Goal: Information Seeking & Learning: Learn about a topic

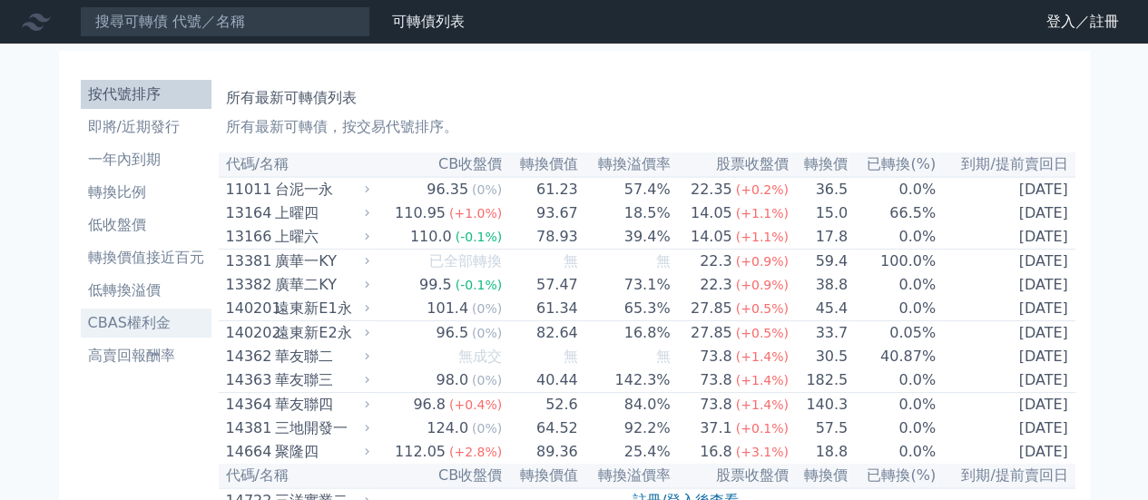
click at [145, 328] on li "CBAS權利金" at bounding box center [146, 323] width 131 height 22
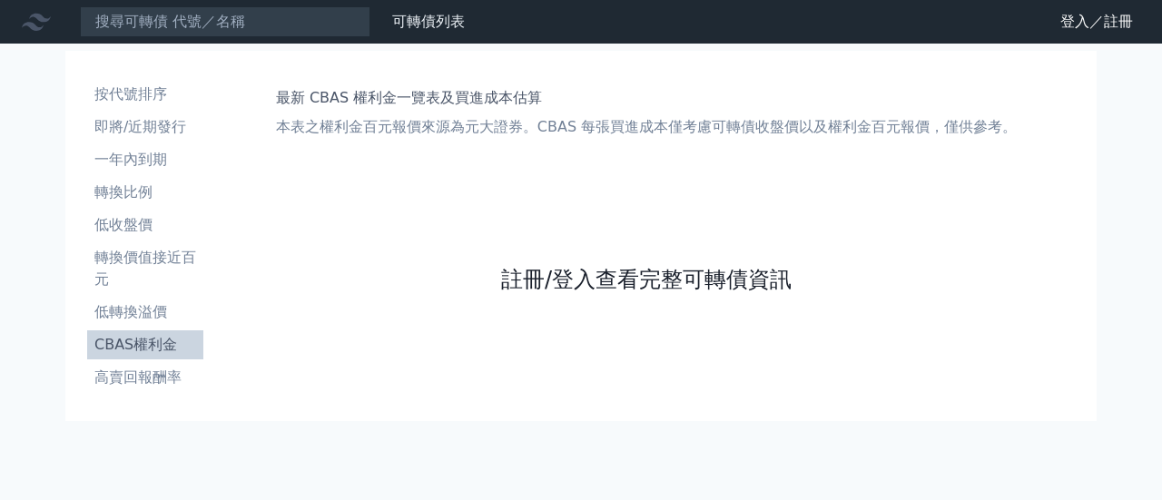
click at [625, 278] on link "註冊/登入查看完整可轉債資訊" at bounding box center [646, 279] width 290 height 29
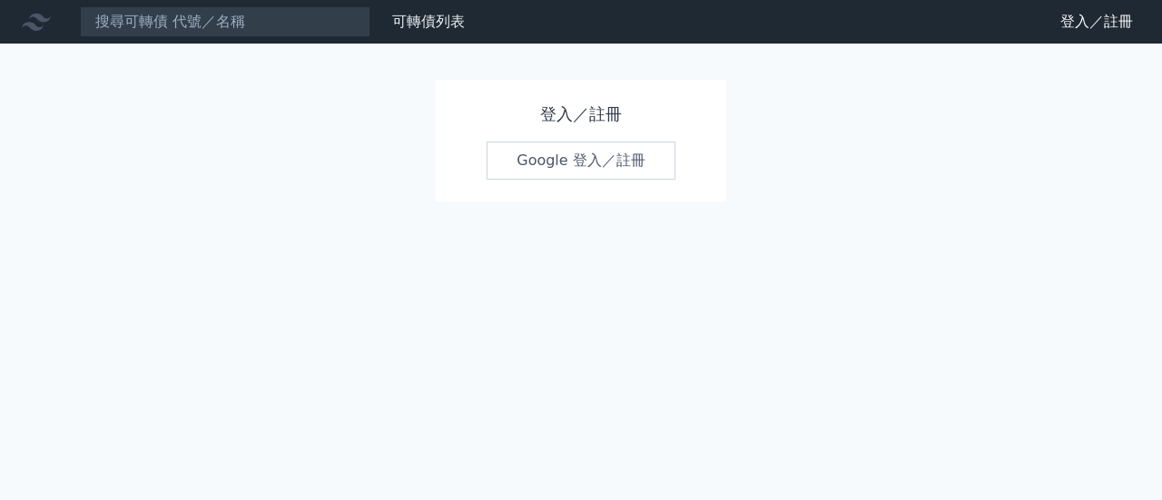
click at [546, 164] on link "Google 登入／註冊" at bounding box center [581, 161] width 189 height 38
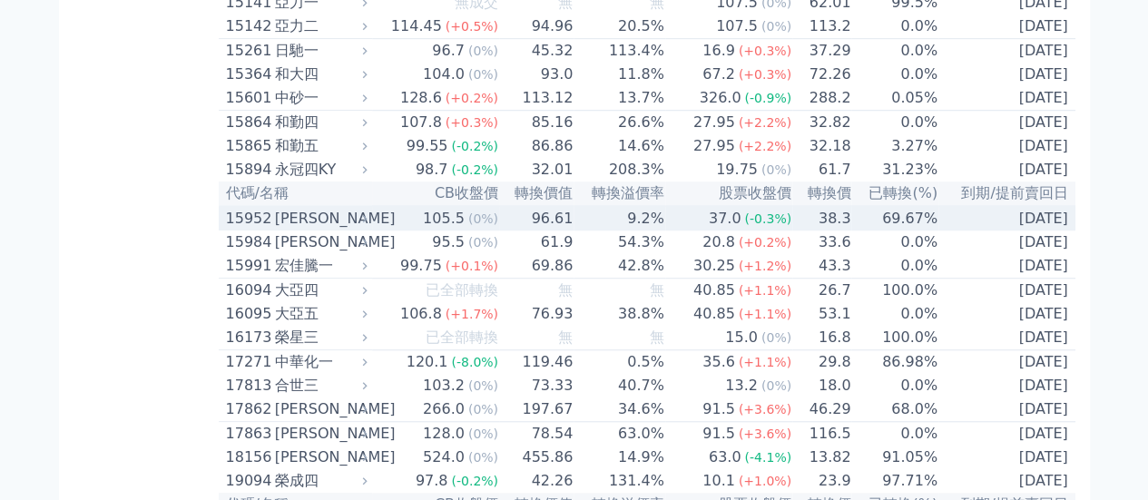
scroll to position [635, 0]
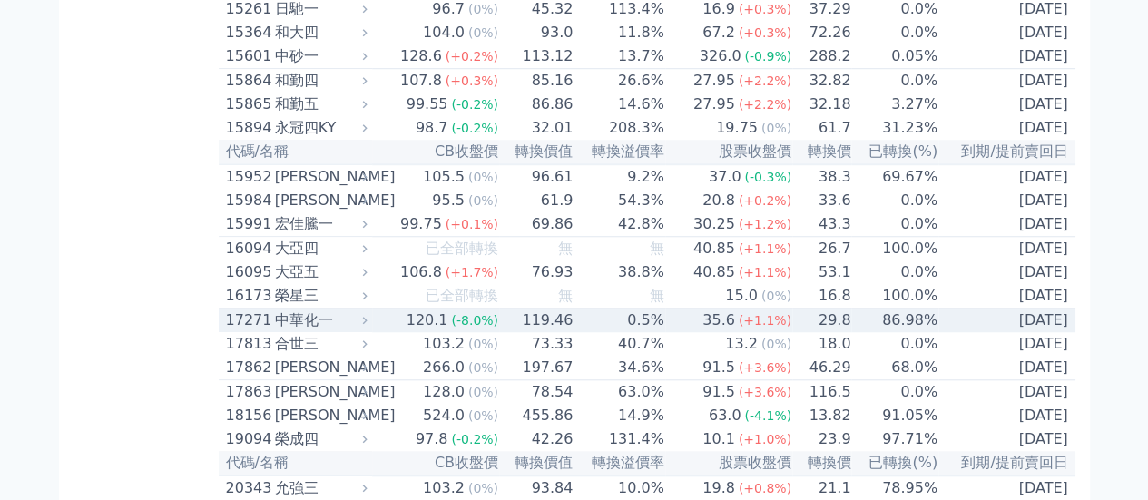
click at [307, 331] on div "中華化一" at bounding box center [319, 321] width 89 height 22
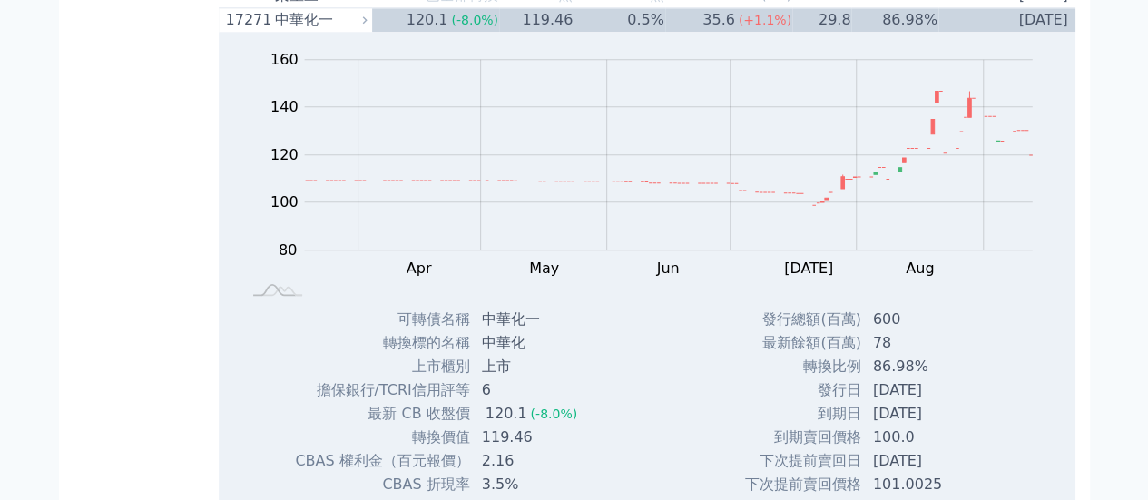
scroll to position [908, 0]
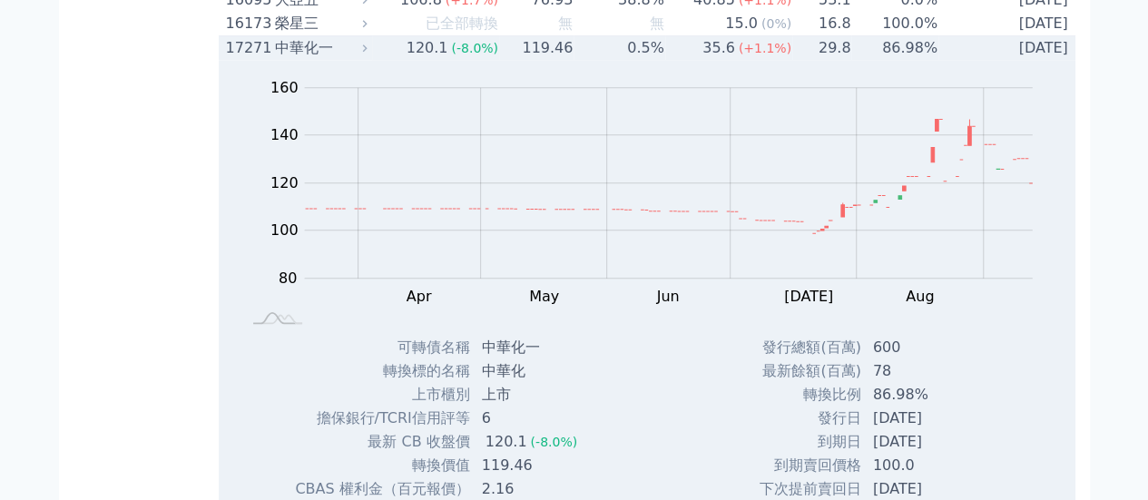
click at [285, 59] on div "中華化一" at bounding box center [319, 48] width 89 height 22
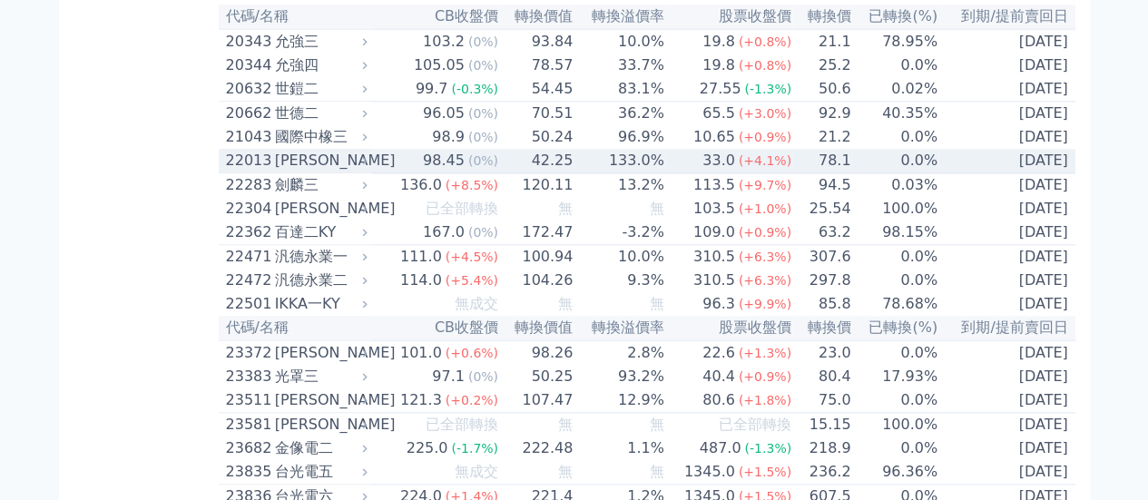
scroll to position [1089, 0]
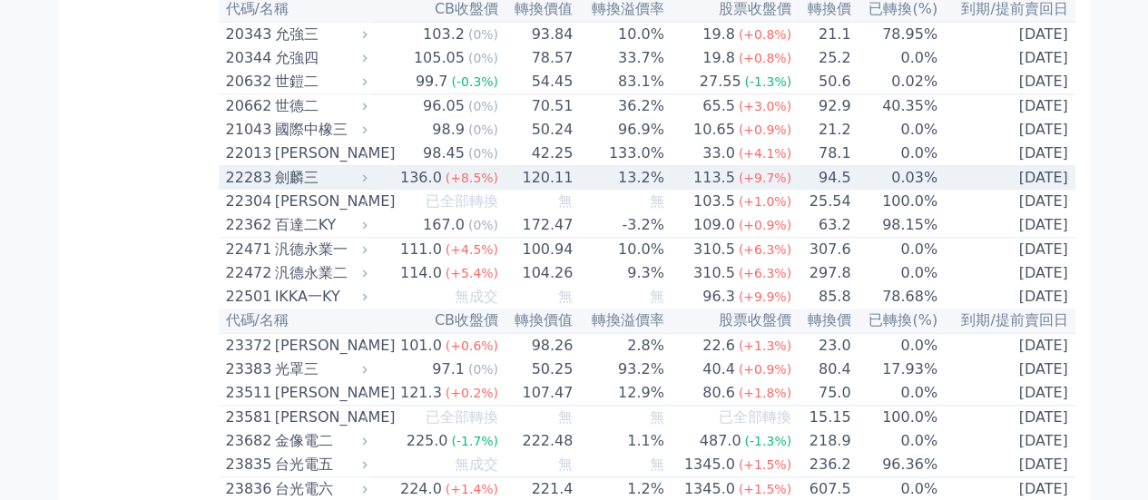
click at [304, 189] on div "劍麟三" at bounding box center [319, 178] width 89 height 22
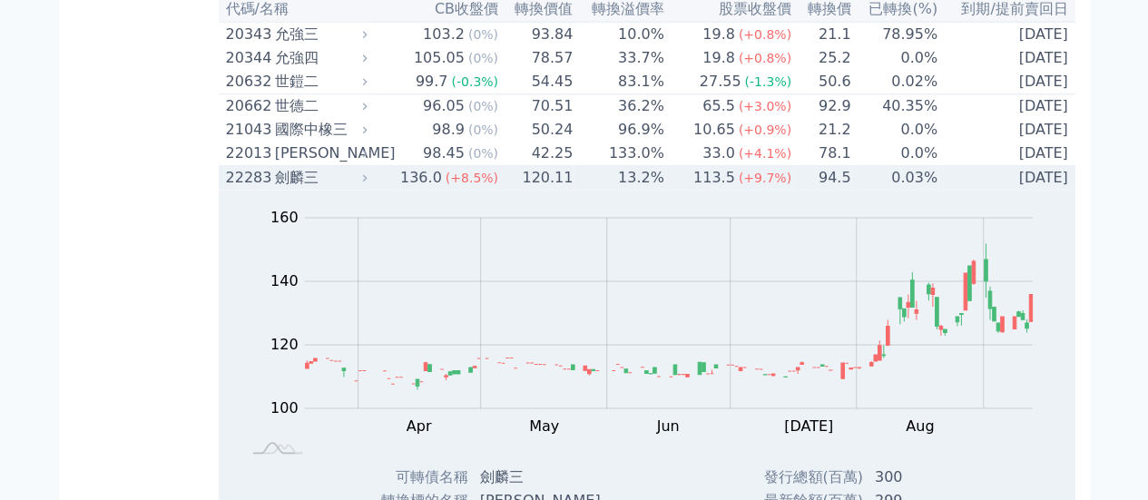
click at [304, 189] on div "劍麟三" at bounding box center [319, 178] width 89 height 22
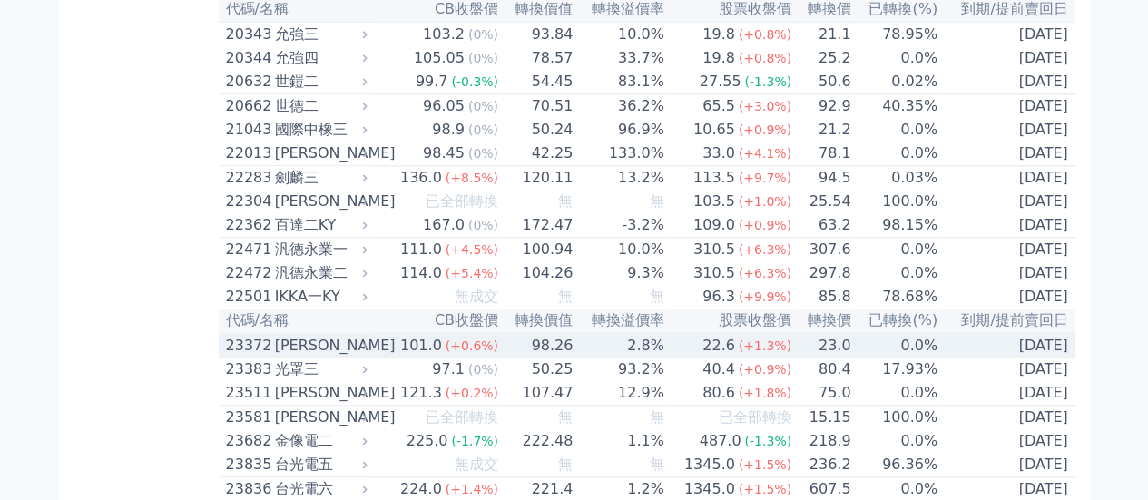
click at [303, 357] on div "[PERSON_NAME]" at bounding box center [319, 346] width 89 height 22
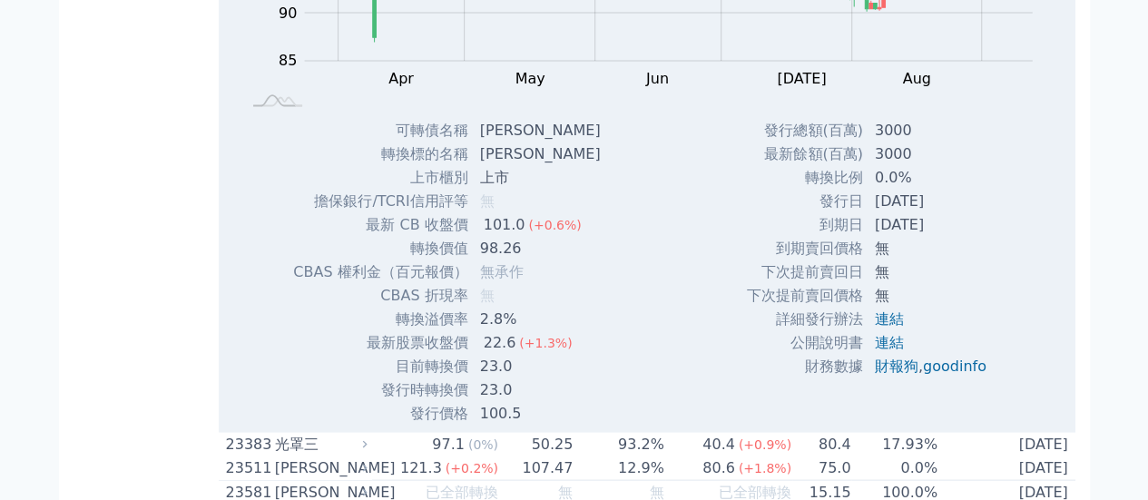
scroll to position [1634, 0]
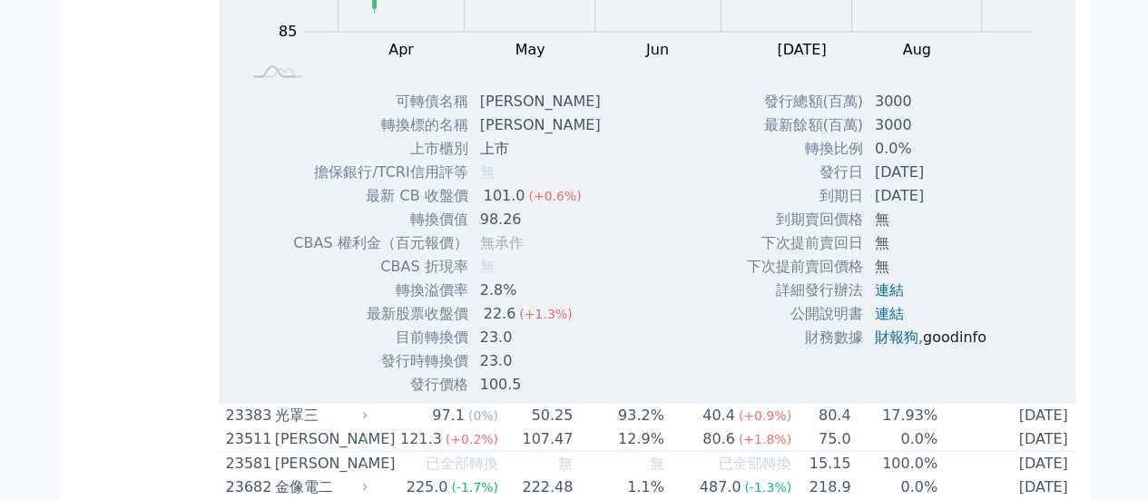
click at [937, 345] on link "goodinfo" at bounding box center [955, 336] width 64 height 17
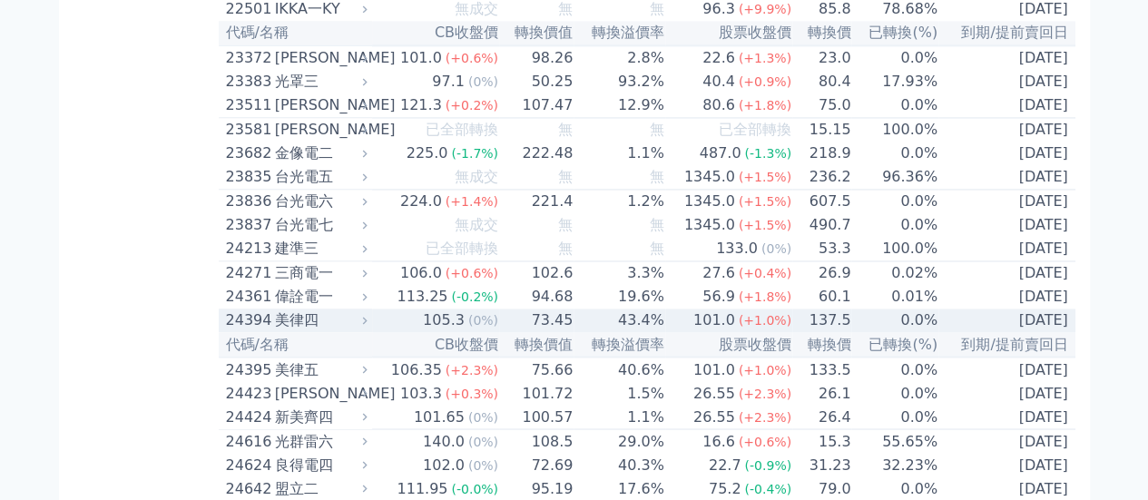
scroll to position [1362, 0]
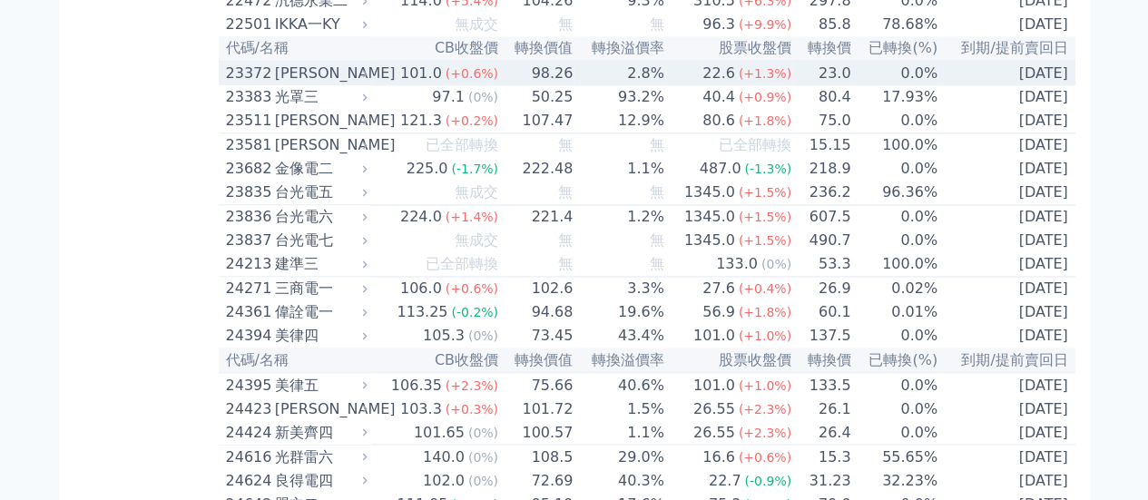
click at [282, 84] on div "[PERSON_NAME]" at bounding box center [319, 74] width 89 height 22
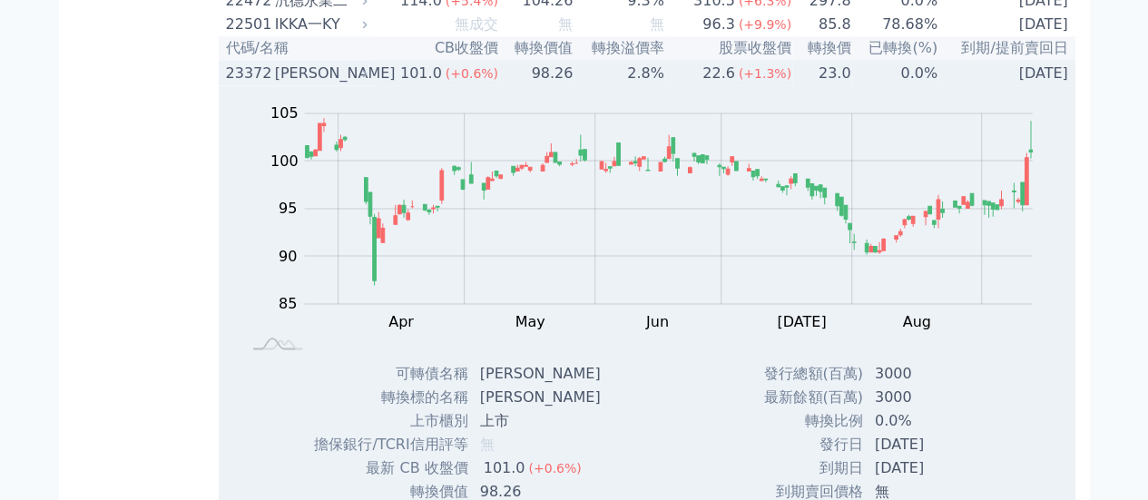
click at [298, 84] on div "[PERSON_NAME]" at bounding box center [319, 74] width 89 height 22
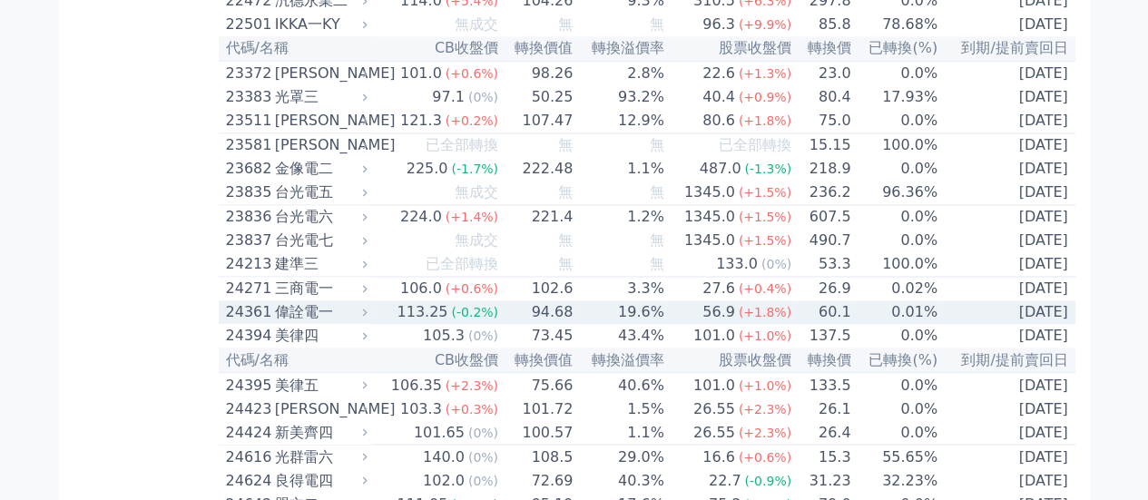
click at [296, 323] on div "偉詮電一" at bounding box center [319, 312] width 89 height 22
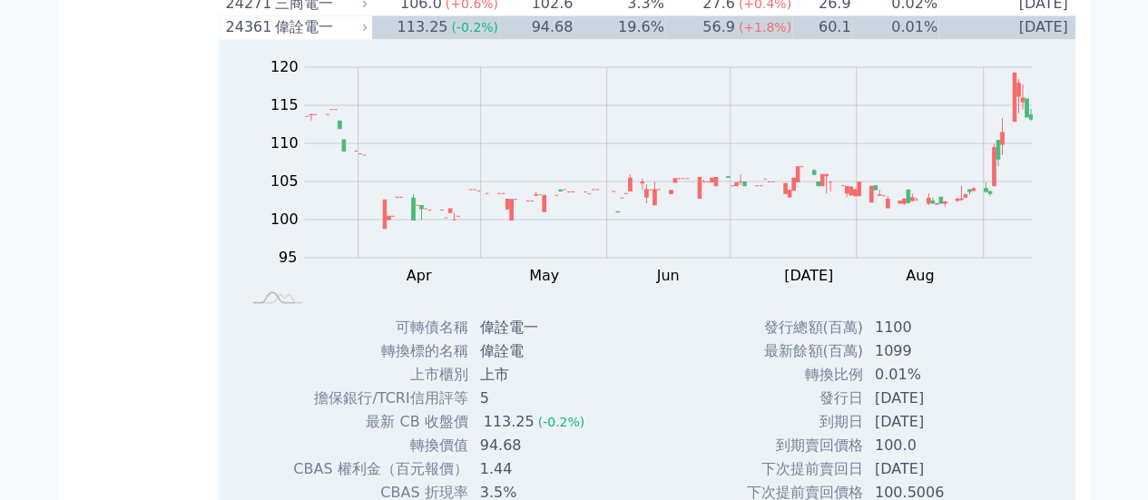
scroll to position [1634, 0]
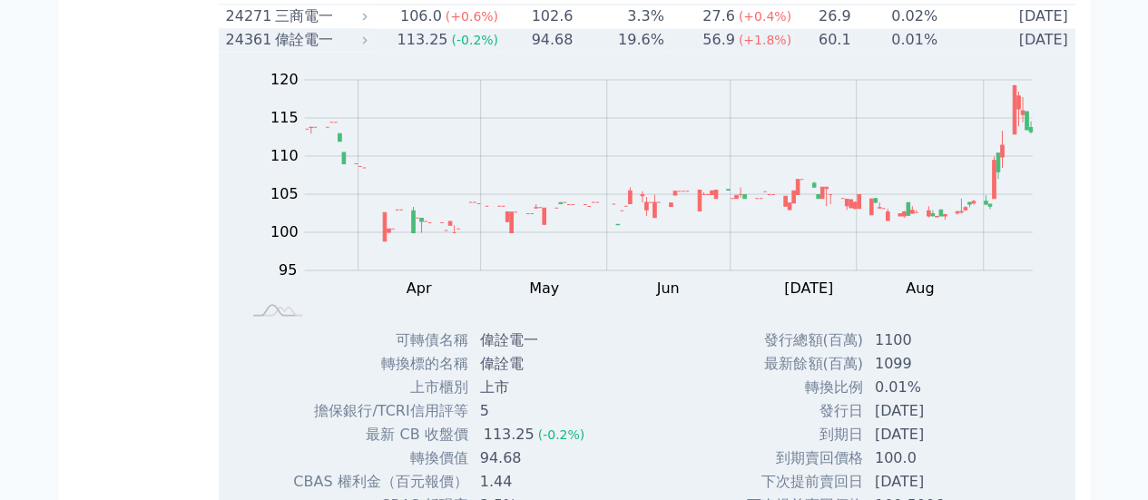
click at [309, 51] on div "偉詮電一" at bounding box center [319, 40] width 89 height 22
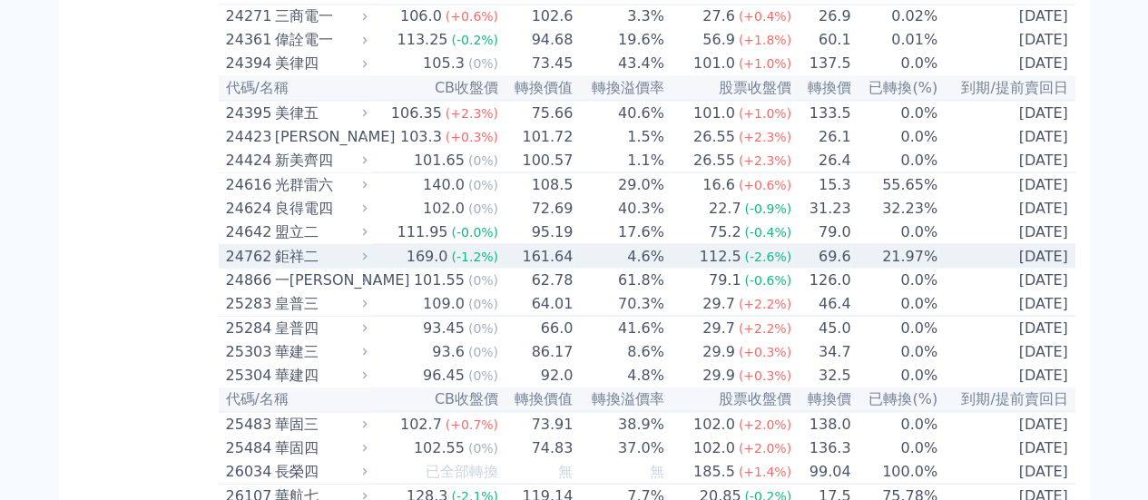
click at [309, 267] on div "鉅祥二" at bounding box center [319, 256] width 89 height 22
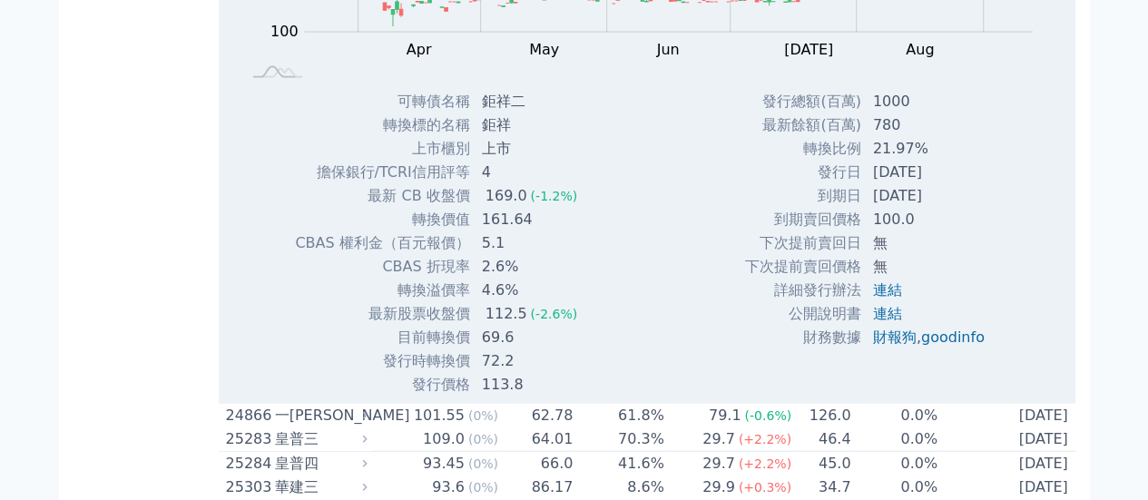
scroll to position [1906, 0]
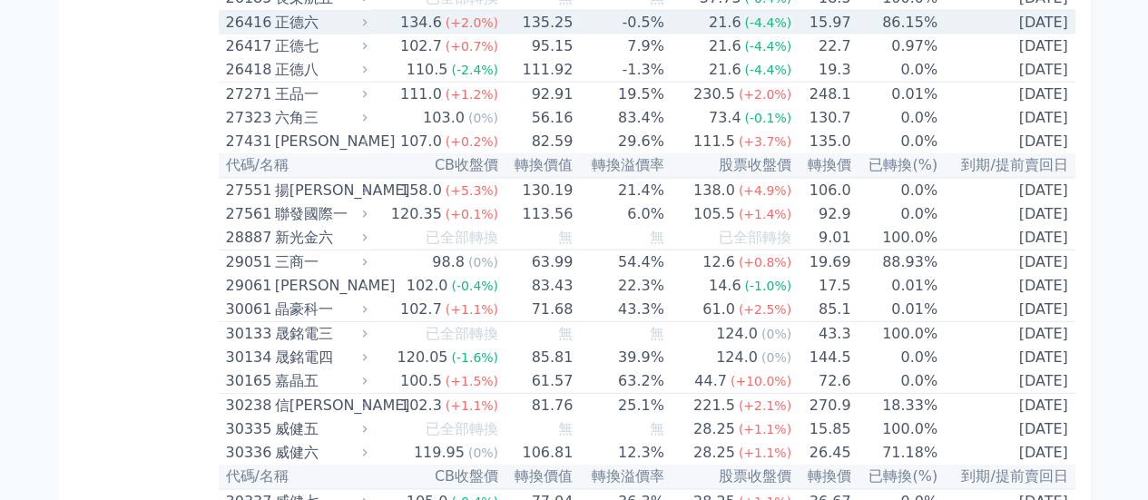
scroll to position [2269, 0]
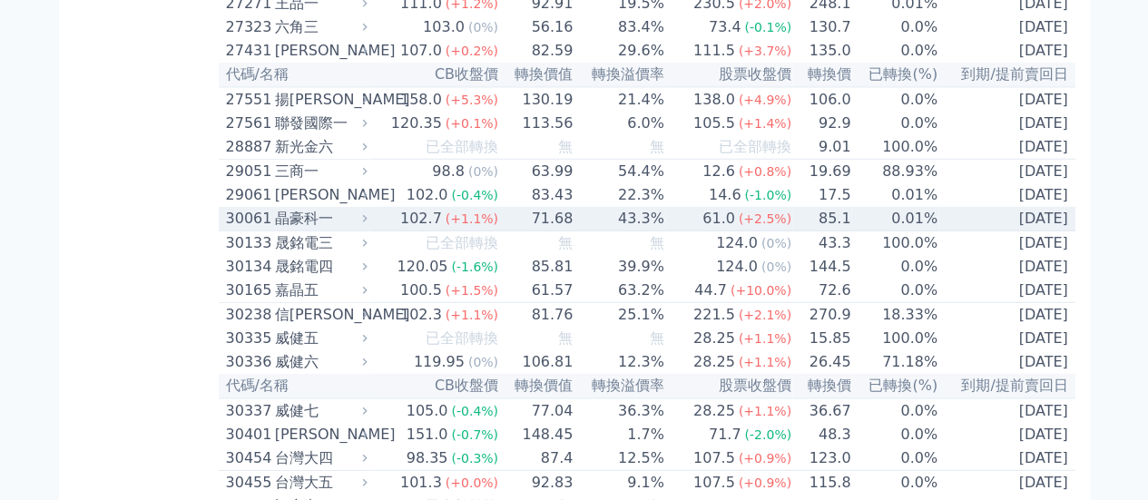
click at [300, 230] on div "晶豪科一" at bounding box center [319, 219] width 89 height 22
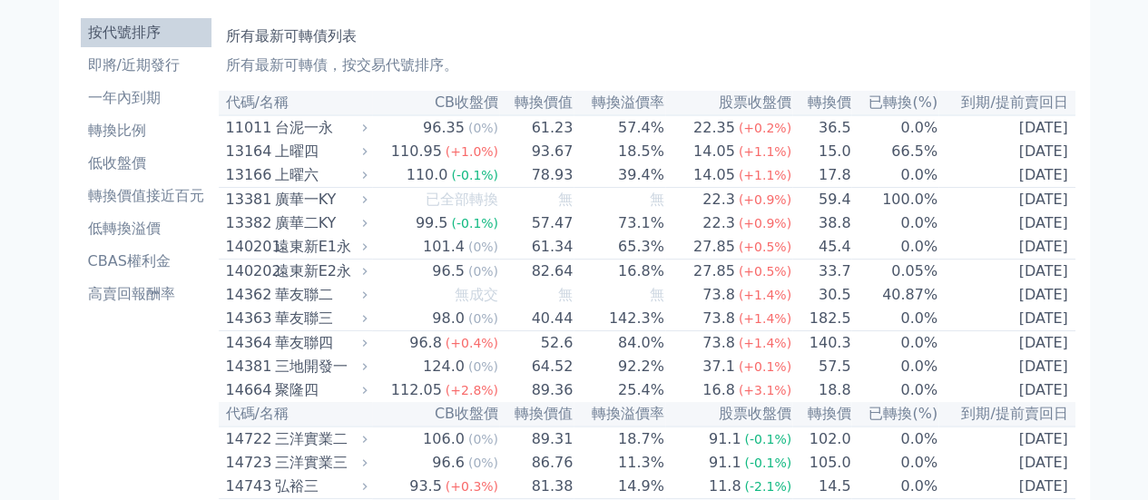
scroll to position [0, 0]
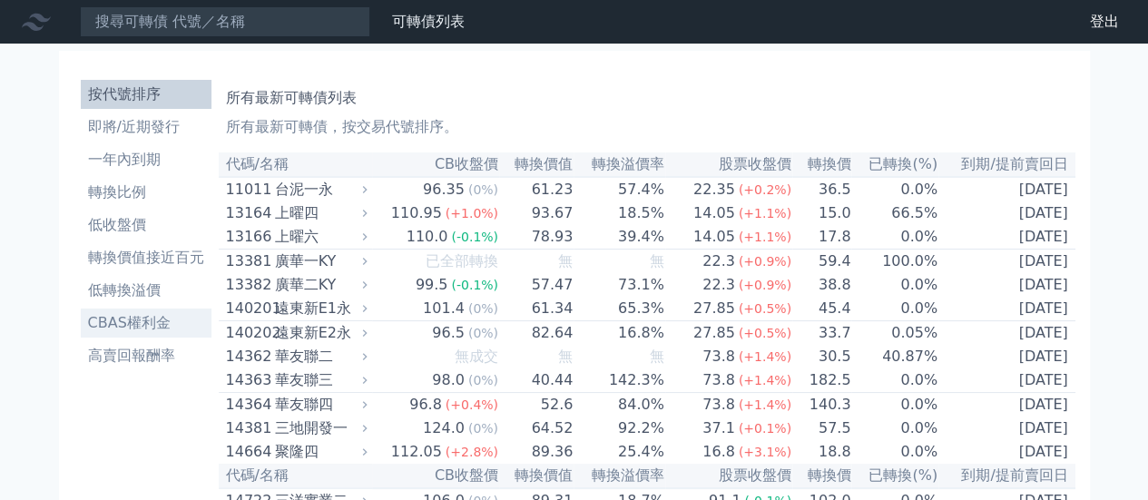
click at [149, 321] on li "CBAS權利金" at bounding box center [146, 323] width 131 height 22
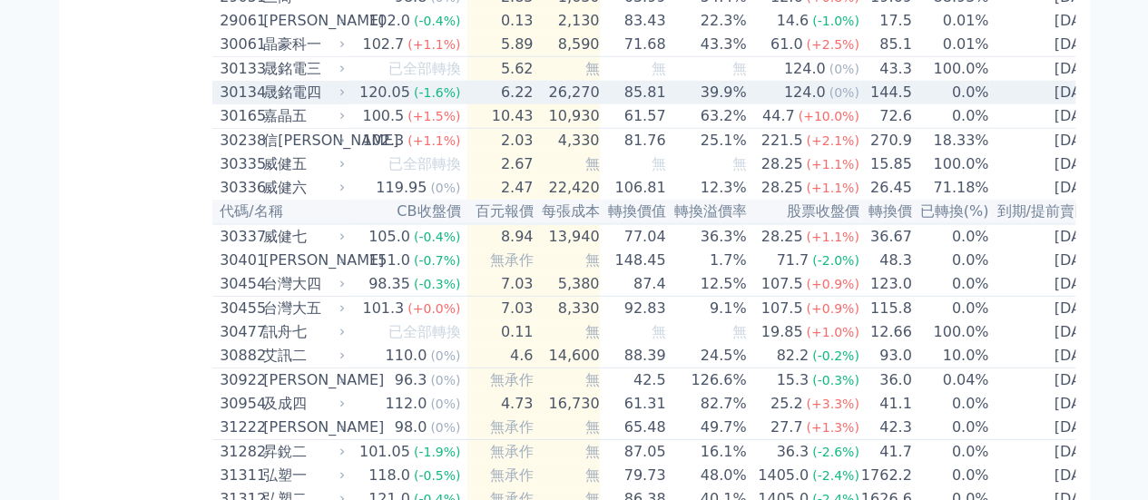
scroll to position [2451, 0]
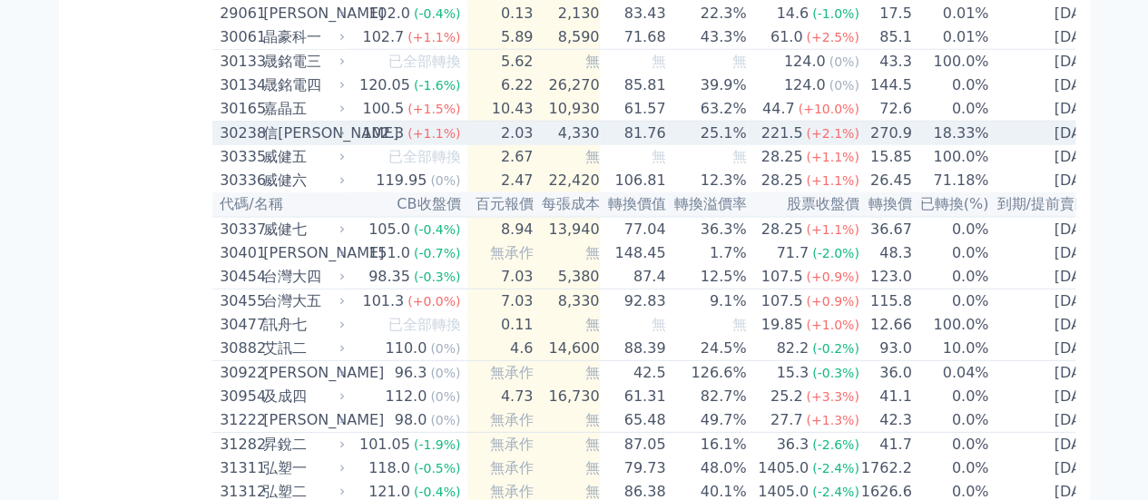
click at [270, 144] on div "信[PERSON_NAME]" at bounding box center [302, 134] width 78 height 22
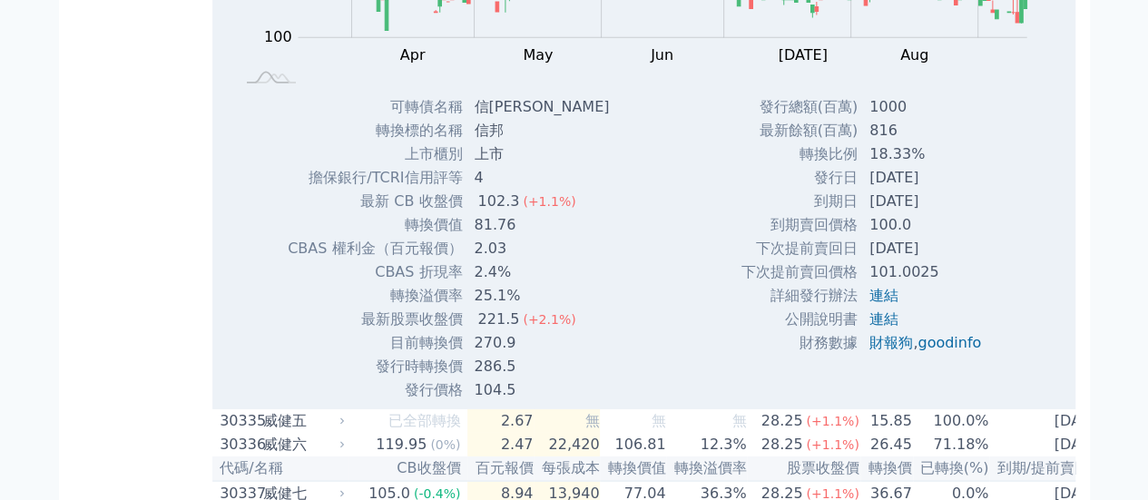
scroll to position [2723, 0]
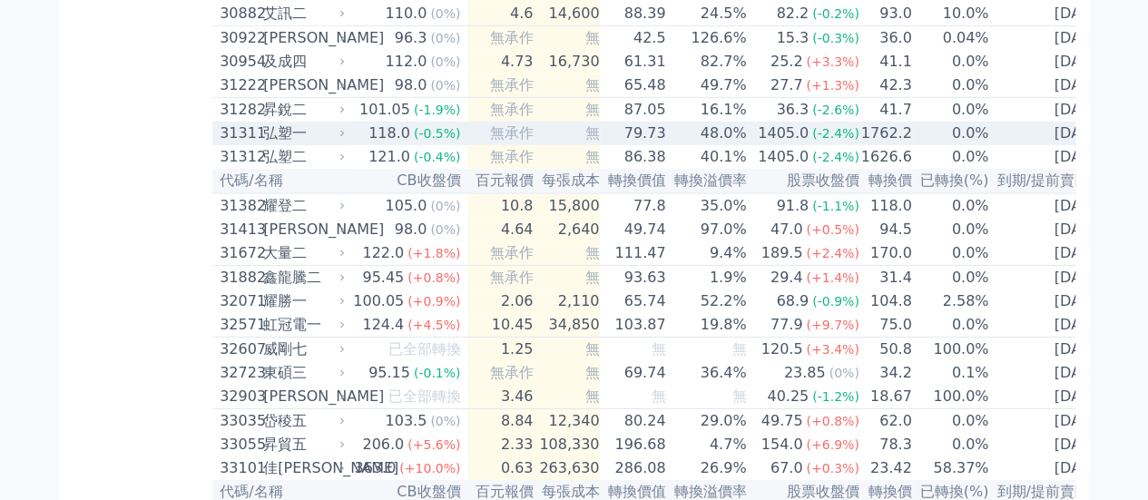
scroll to position [2814, 0]
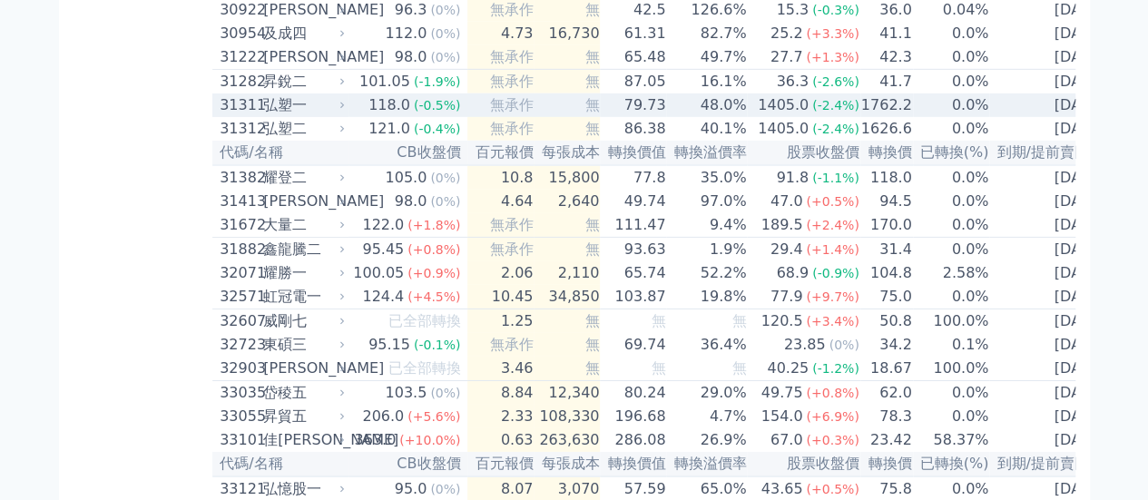
click at [292, 116] on div "弘塑一" at bounding box center [302, 105] width 78 height 22
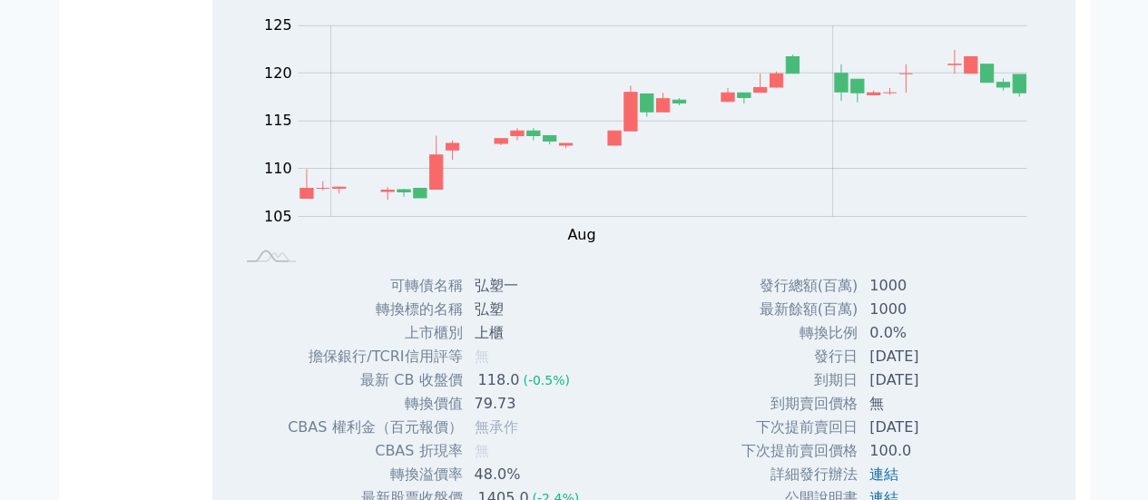
scroll to position [3086, 0]
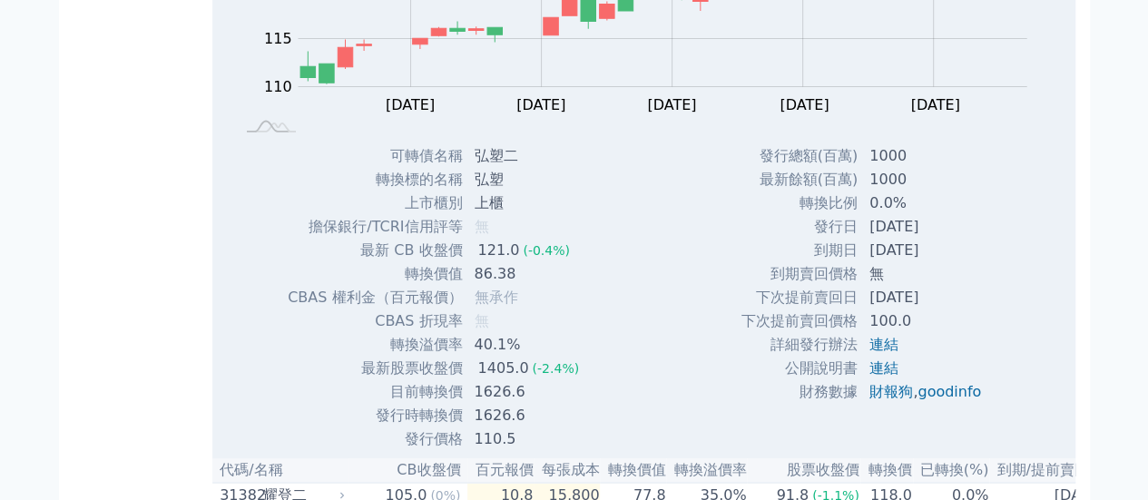
scroll to position [3358, 0]
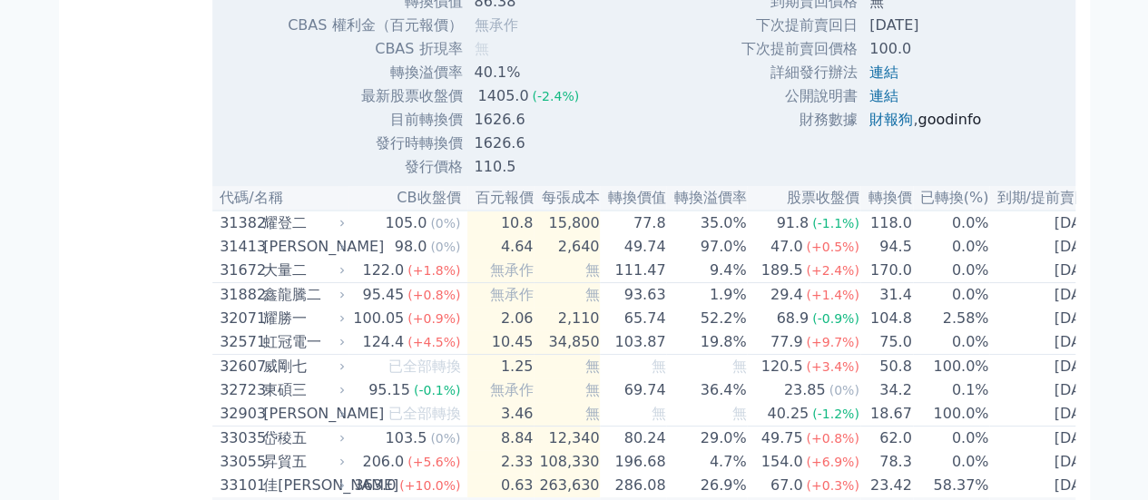
click at [964, 128] on link "goodinfo" at bounding box center [950, 119] width 64 height 17
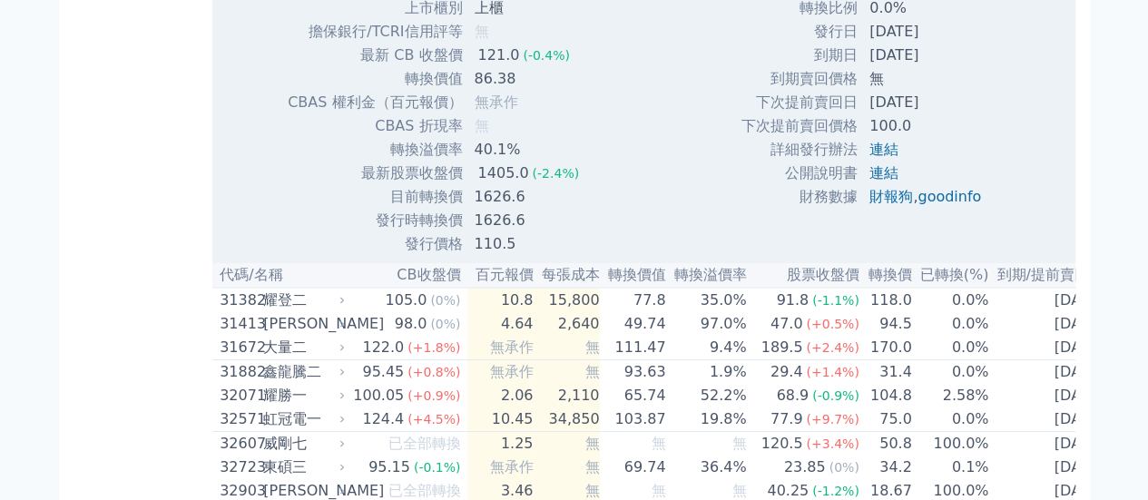
scroll to position [3086, 0]
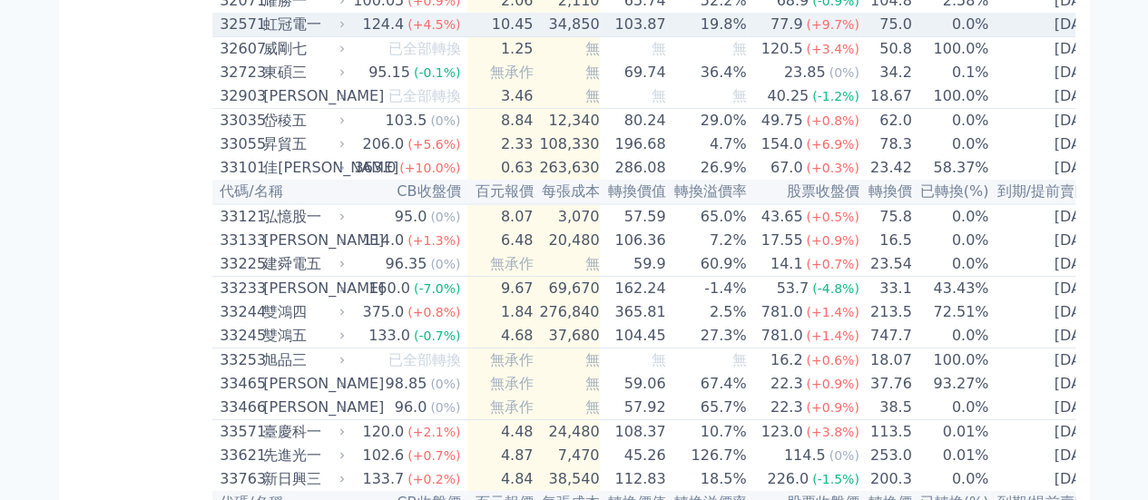
click at [292, 35] on div "虹冠電一" at bounding box center [302, 25] width 78 height 22
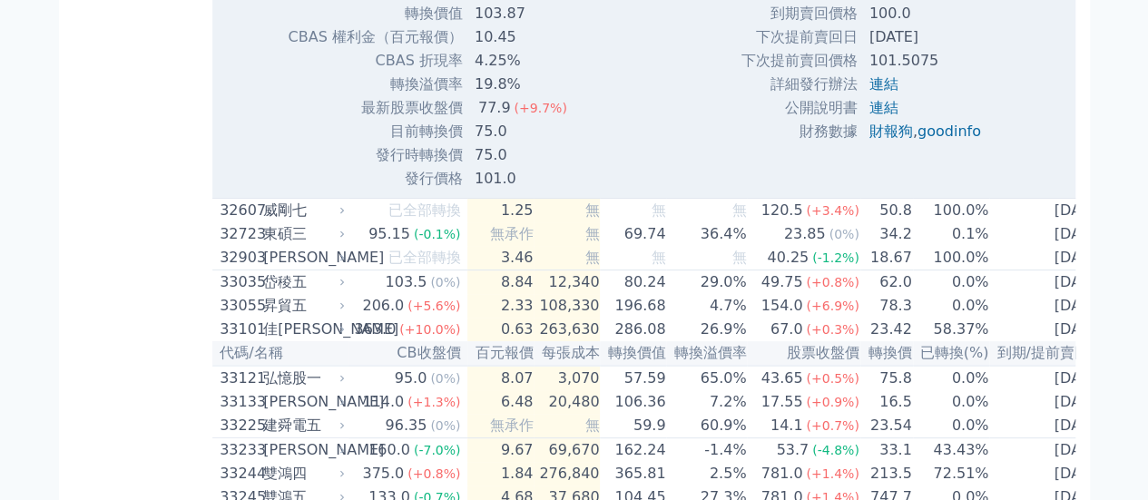
scroll to position [3540, 0]
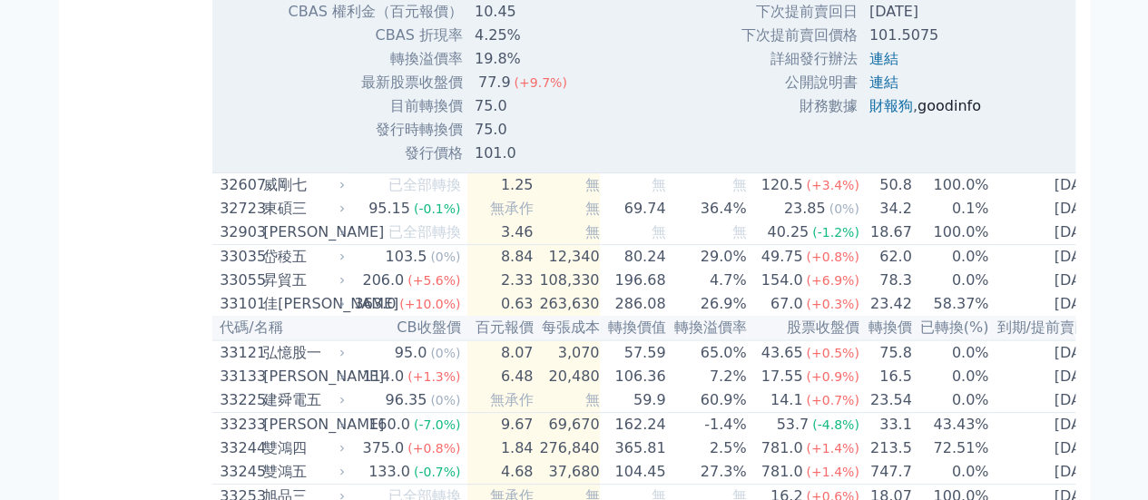
click at [940, 114] on link "goodinfo" at bounding box center [950, 105] width 64 height 17
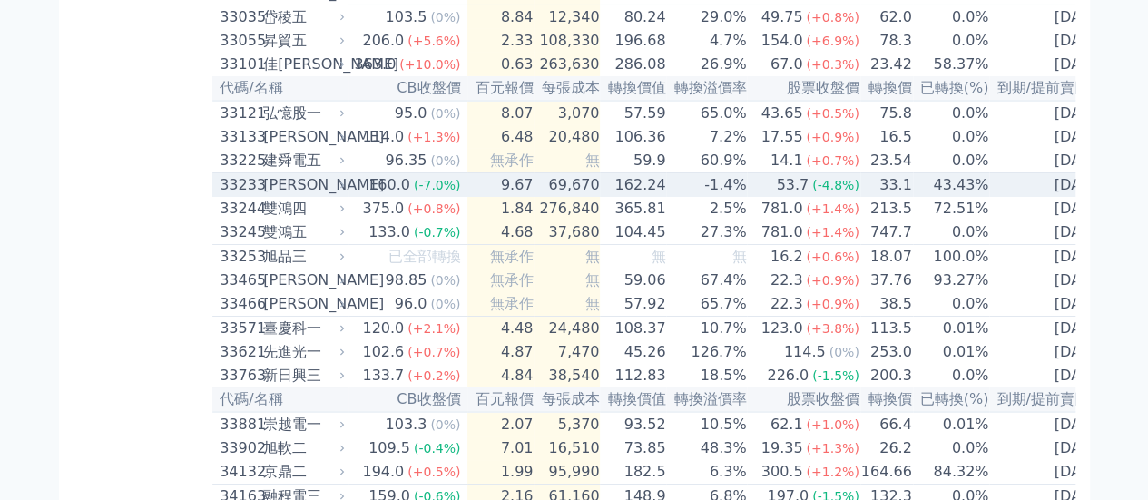
scroll to position [3177, 0]
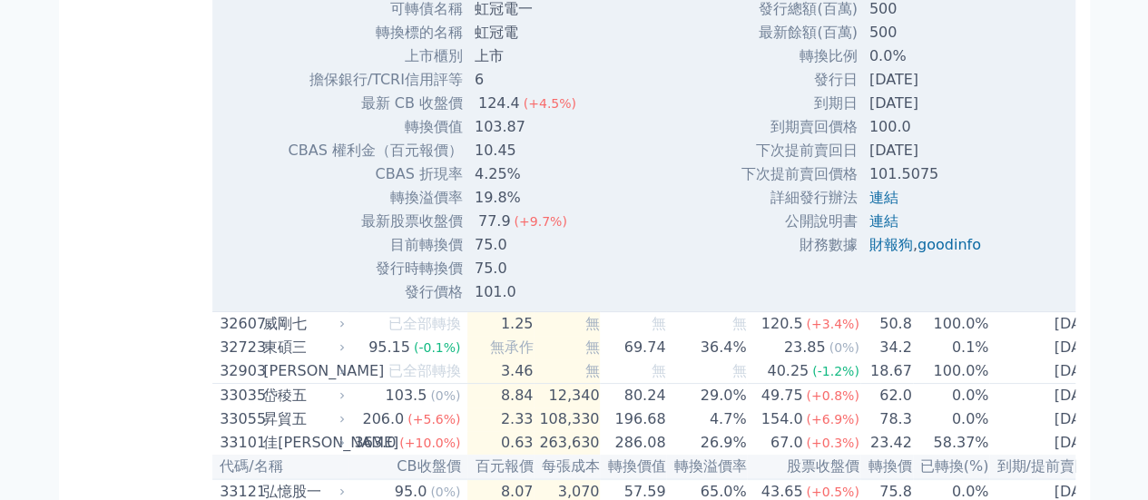
scroll to position [3268, 0]
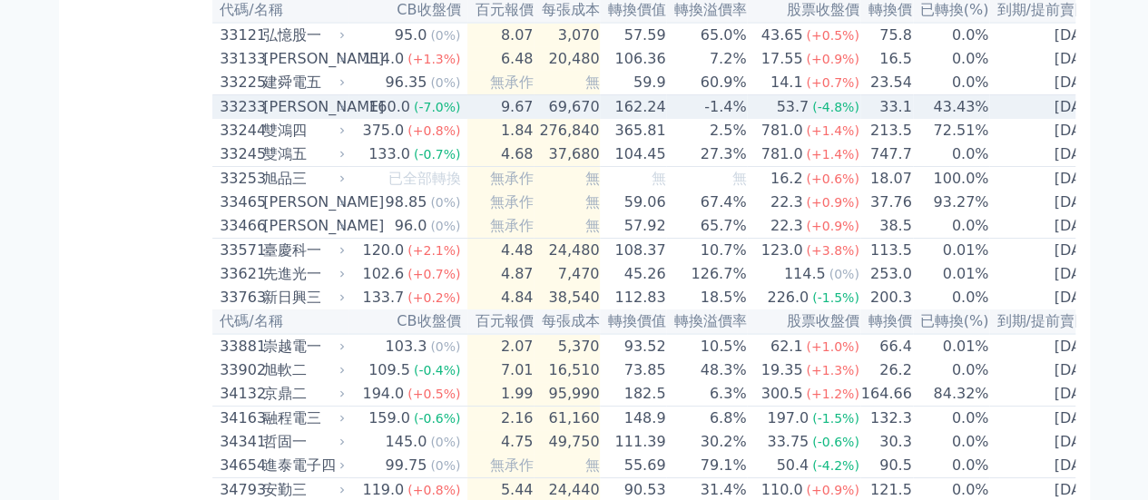
click at [300, 118] on div "[PERSON_NAME]" at bounding box center [302, 107] width 78 height 22
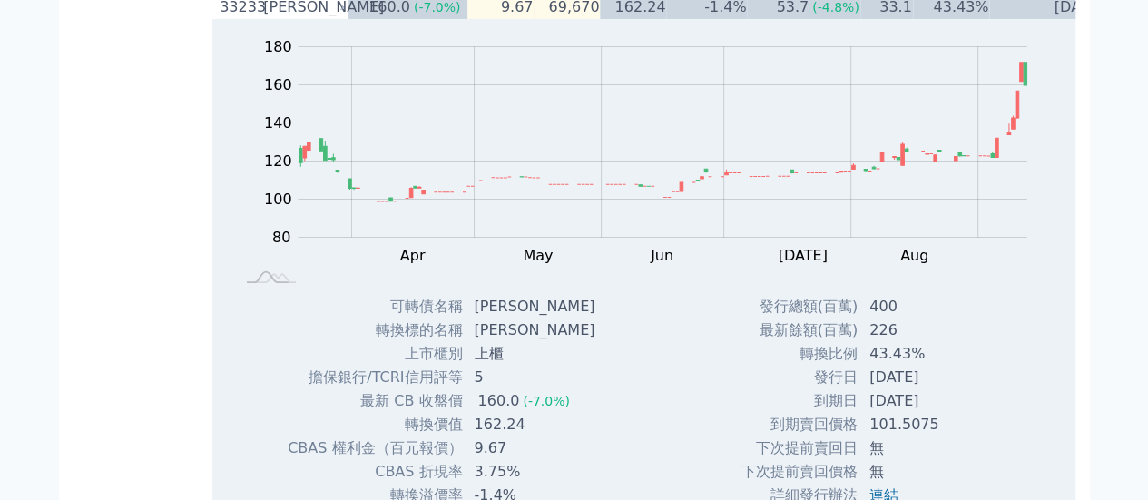
scroll to position [3449, 0]
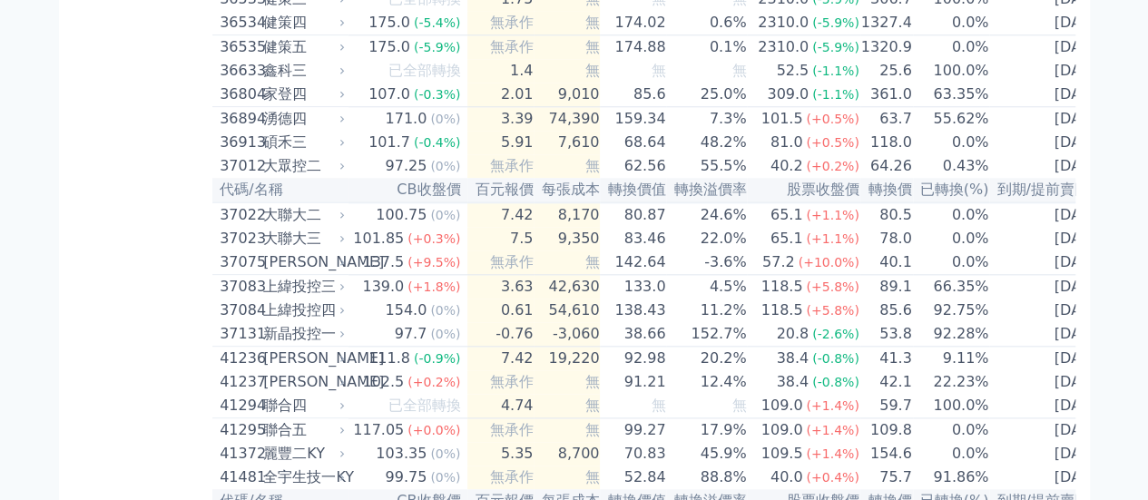
scroll to position [4357, 0]
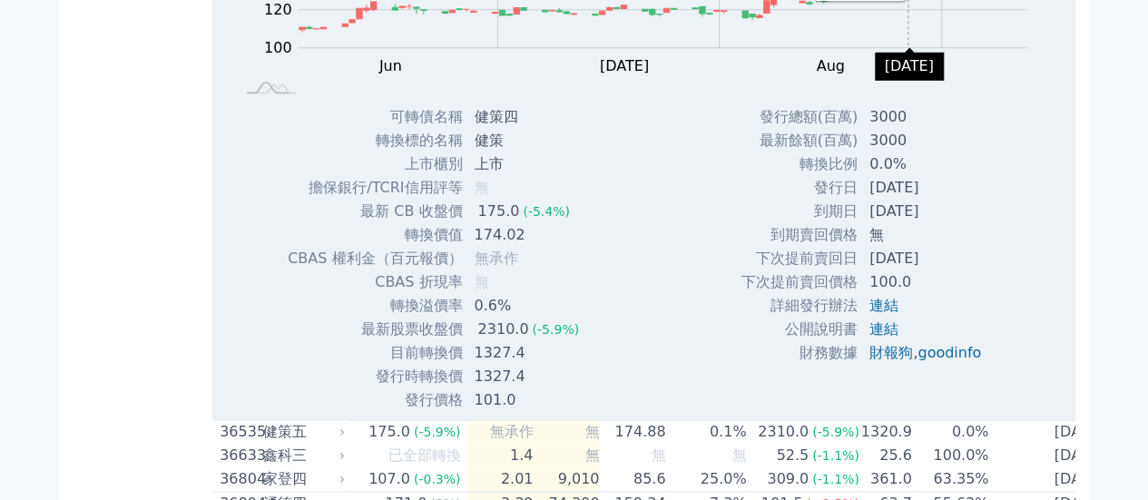
scroll to position [4811, 0]
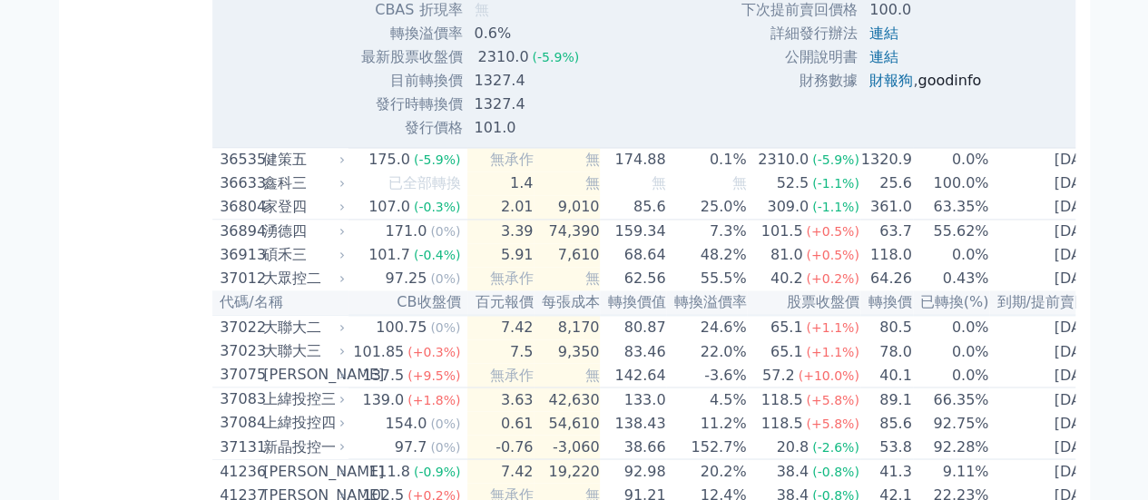
click at [964, 89] on link "goodinfo" at bounding box center [950, 80] width 64 height 17
